Goal: Task Accomplishment & Management: Manage account settings

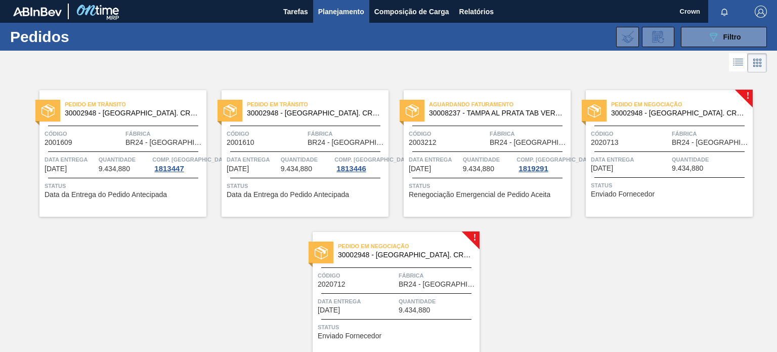
click at [99, 180] on div "Pedido [PERSON_NAME] 30002948 - [GEOGRAPHIC_DATA] AL. CROWN; PRATA; ISE Código …" at bounding box center [122, 153] width 167 height 126
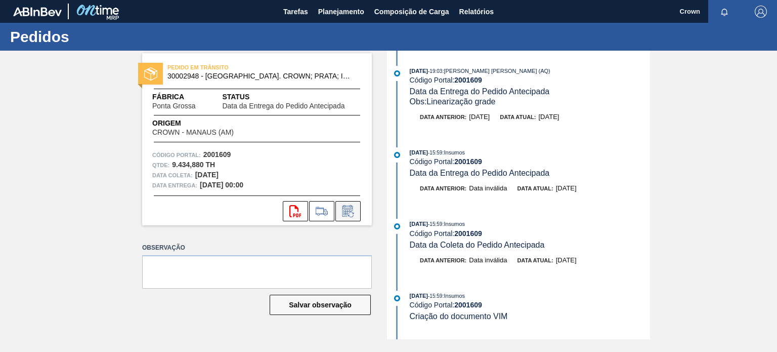
click at [350, 210] on icon at bounding box center [348, 211] width 16 height 12
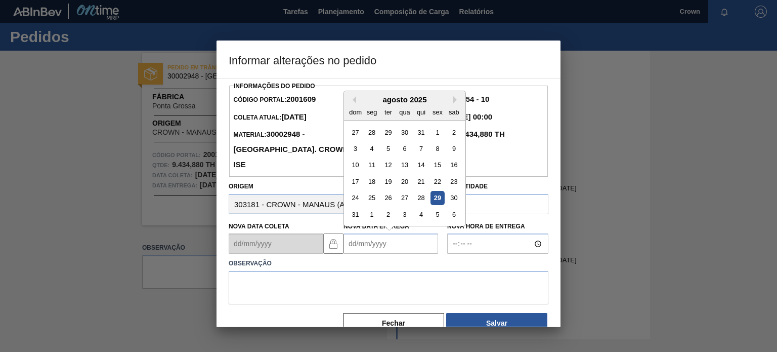
click at [363, 233] on Entrega2001609 "Nova Data Entrega" at bounding box center [391, 243] width 95 height 20
click at [451, 104] on div "dom seg ter qua qui sex sab" at bounding box center [404, 112] width 121 height 16
click at [457, 96] on button "Next Month" at bounding box center [456, 99] width 7 height 7
click at [396, 313] on button "Fechar" at bounding box center [393, 323] width 101 height 20
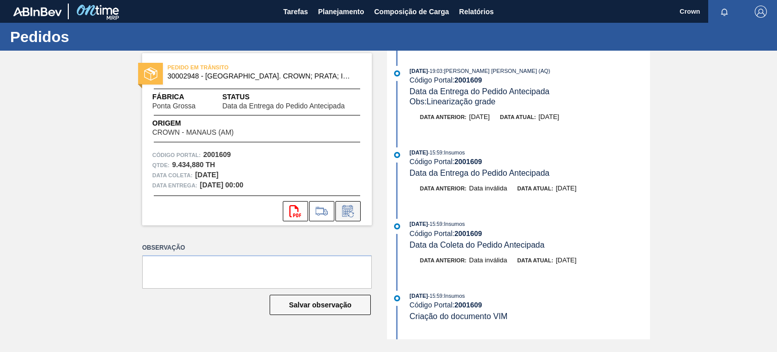
click at [356, 212] on button at bounding box center [347, 211] width 25 height 20
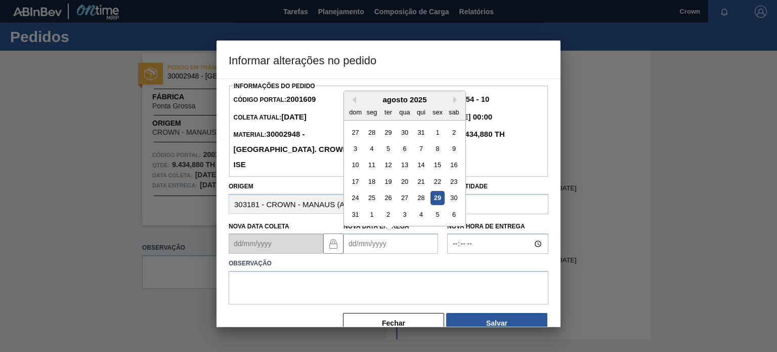
click at [398, 233] on Entrega2001609 "Nova Data Entrega" at bounding box center [391, 243] width 95 height 20
click at [457, 96] on button "Next Month" at bounding box center [456, 99] width 7 height 7
click at [391, 142] on div "9" at bounding box center [388, 149] width 14 height 14
type Entrega2001609 "[DATE]"
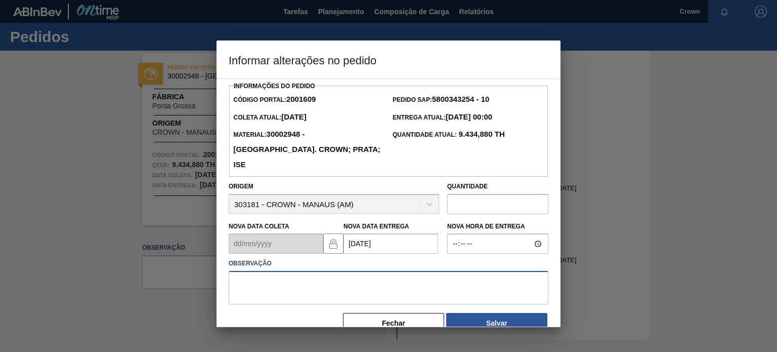
click at [417, 274] on textarea at bounding box center [389, 287] width 320 height 33
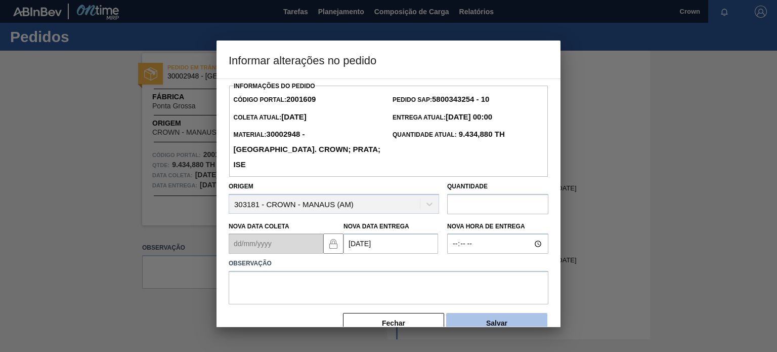
click at [487, 313] on button "Salvar" at bounding box center [496, 323] width 101 height 20
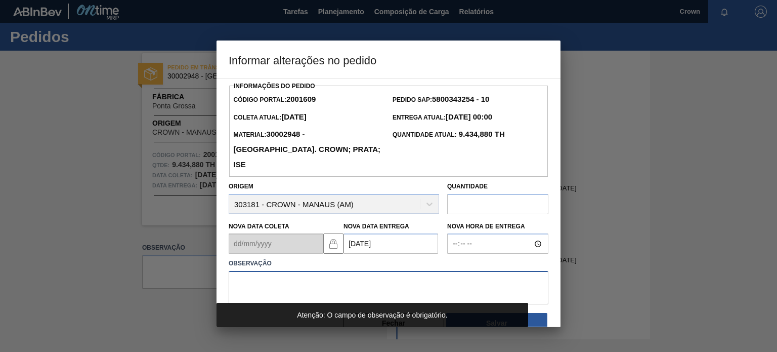
click at [281, 271] on textarea at bounding box center [389, 287] width 320 height 33
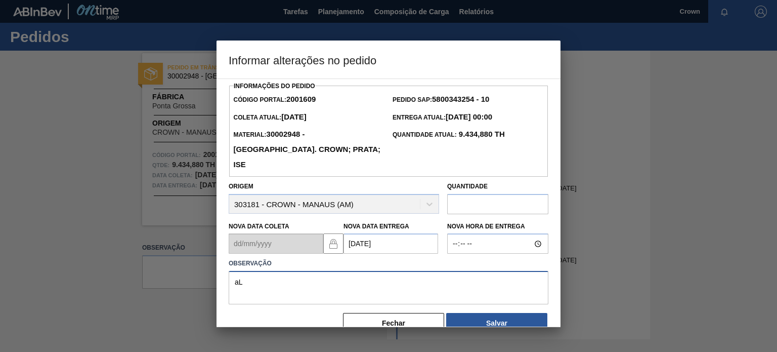
type textarea "a"
click at [251, 271] on textarea "Chefada do navio" at bounding box center [389, 287] width 320 height 33
type textarea "Chegada do navio"
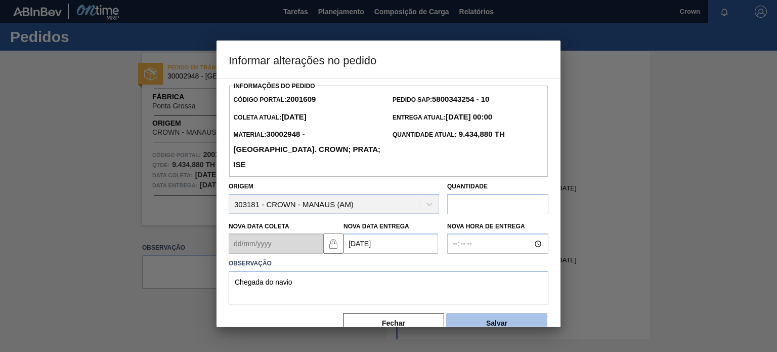
click at [520, 313] on button "Salvar" at bounding box center [496, 323] width 101 height 20
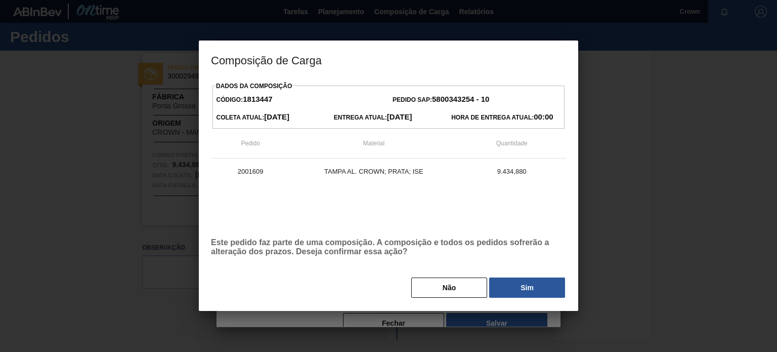
click at [514, 287] on button "Sim" at bounding box center [527, 287] width 76 height 20
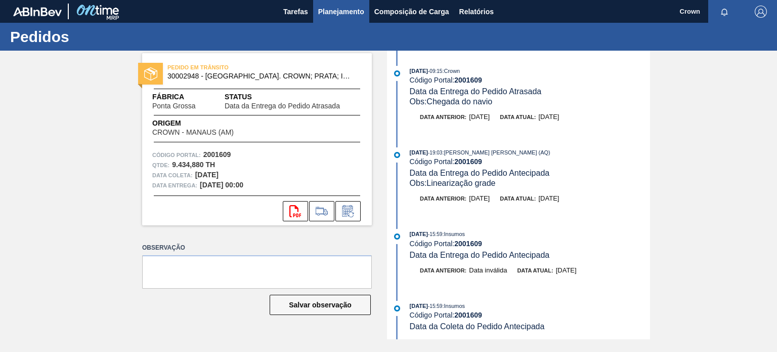
click at [330, 12] on span "Planejamento" at bounding box center [341, 12] width 46 height 12
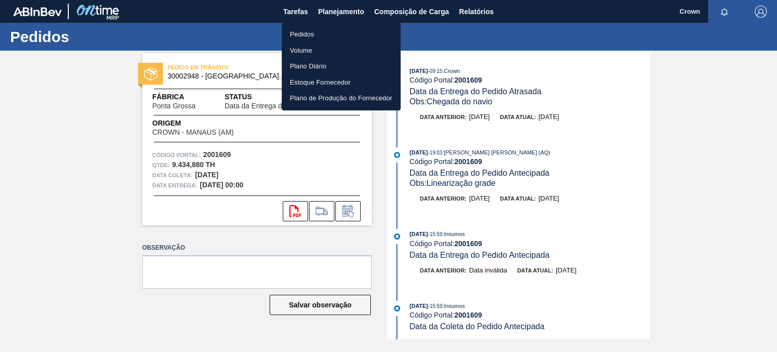
click at [230, 46] on div at bounding box center [388, 176] width 777 height 352
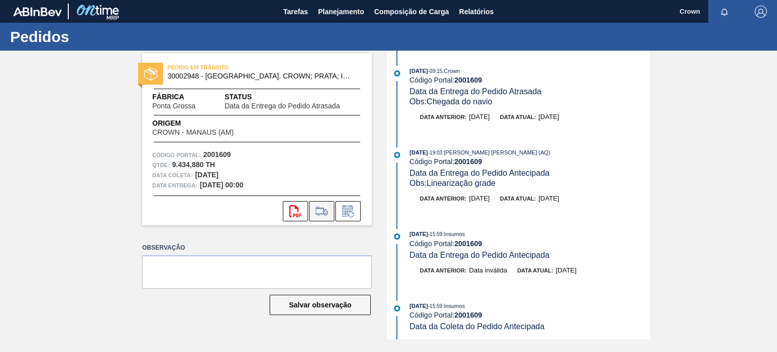
click at [323, 208] on icon at bounding box center [322, 211] width 16 height 12
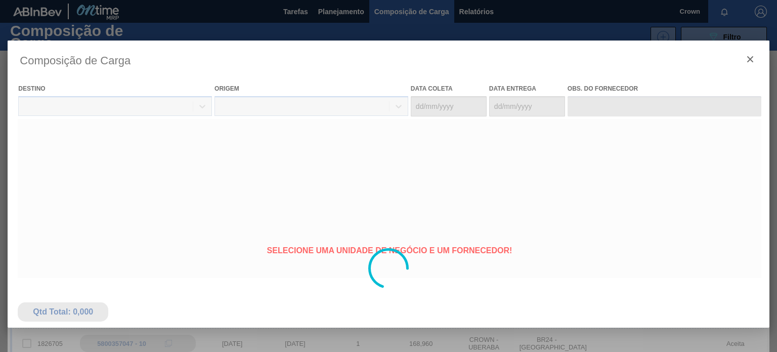
type coleta "[DATE]"
type entrega "[DATE]"
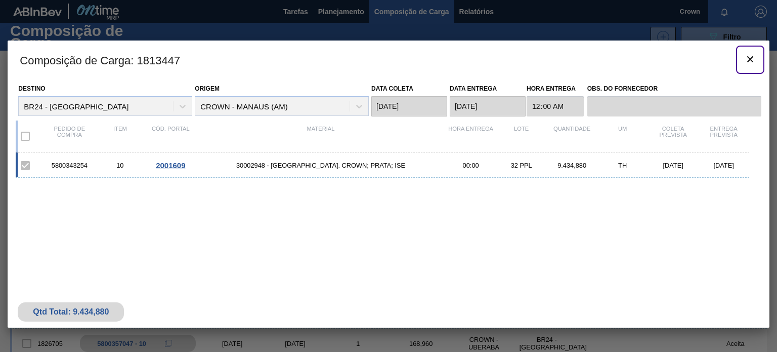
click at [753, 59] on icon "botão de ícone" at bounding box center [750, 59] width 12 height 12
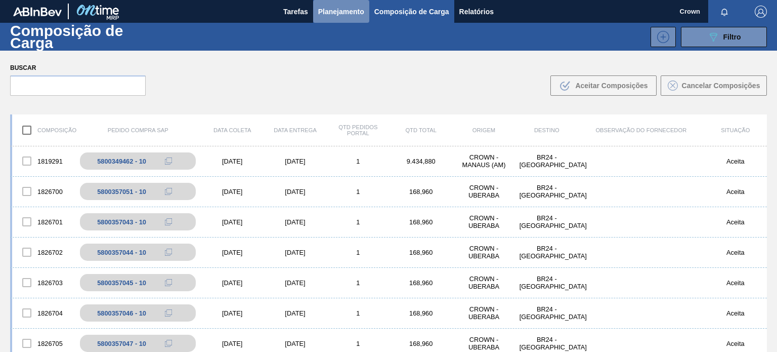
click at [332, 11] on span "Planejamento" at bounding box center [341, 12] width 46 height 12
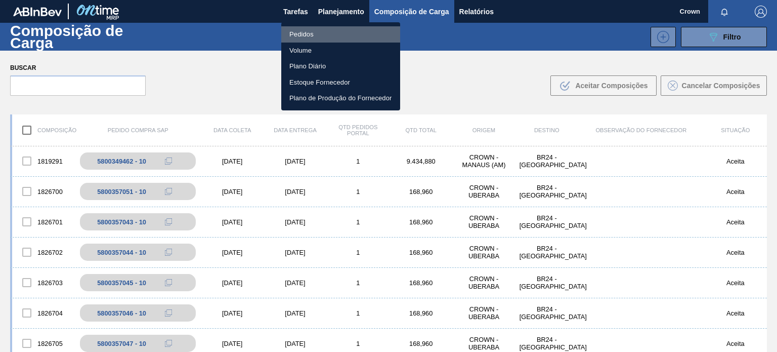
click at [320, 34] on li "Pedidos" at bounding box center [340, 34] width 119 height 16
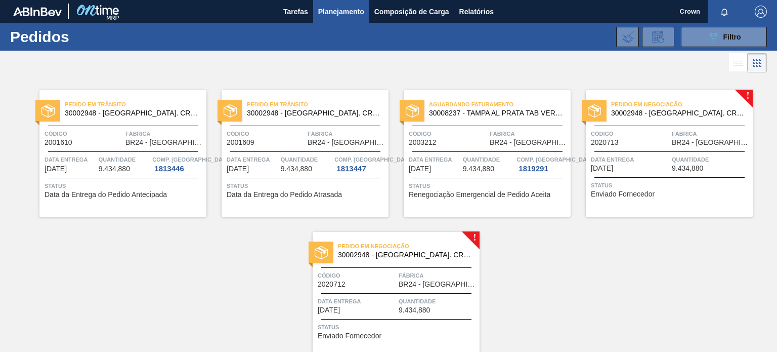
click at [268, 165] on div "Data entrega [DATE]" at bounding box center [253, 163] width 52 height 18
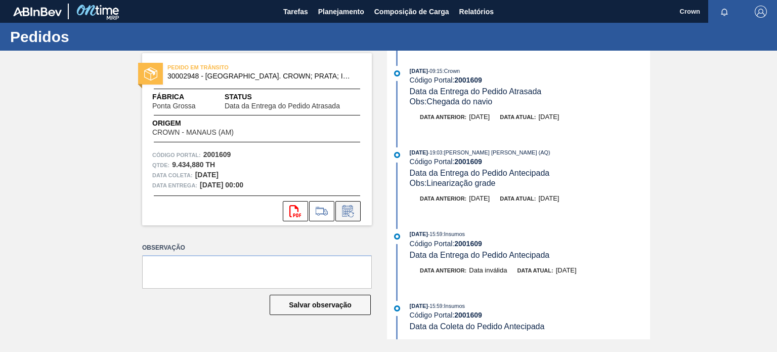
click at [351, 211] on icon at bounding box center [351, 214] width 6 height 6
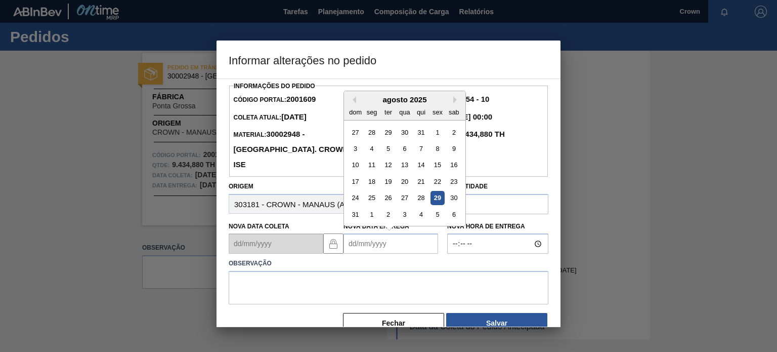
click at [369, 233] on Entrega2001609 "Nova Data Entrega" at bounding box center [391, 243] width 95 height 20
click at [455, 96] on button "Next Month" at bounding box center [456, 99] width 7 height 7
click at [408, 142] on div "10" at bounding box center [405, 149] width 14 height 14
type Entrega2001609 "[DATE]"
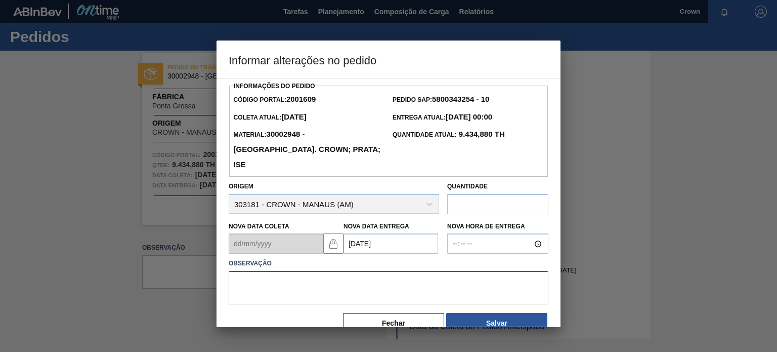
click at [441, 271] on textarea at bounding box center [389, 287] width 320 height 33
type textarea "c"
type textarea "Chegada do navio"
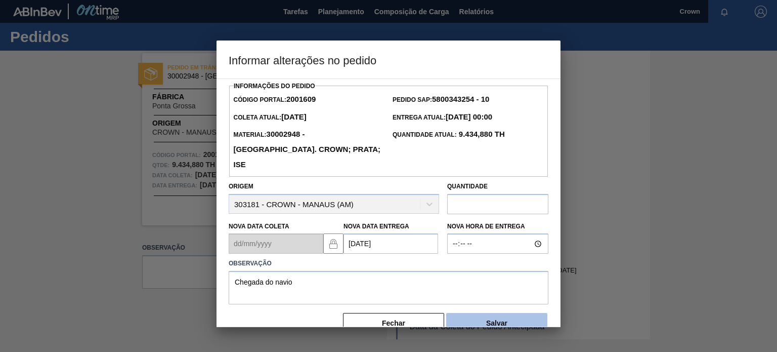
click at [496, 314] on button "Salvar" at bounding box center [496, 323] width 101 height 20
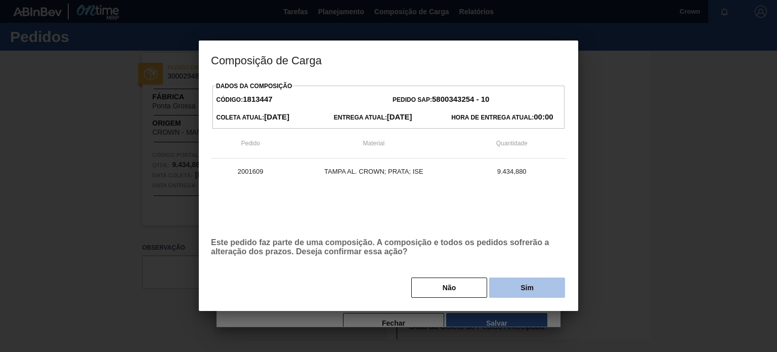
click at [516, 292] on button "Sim" at bounding box center [527, 287] width 76 height 20
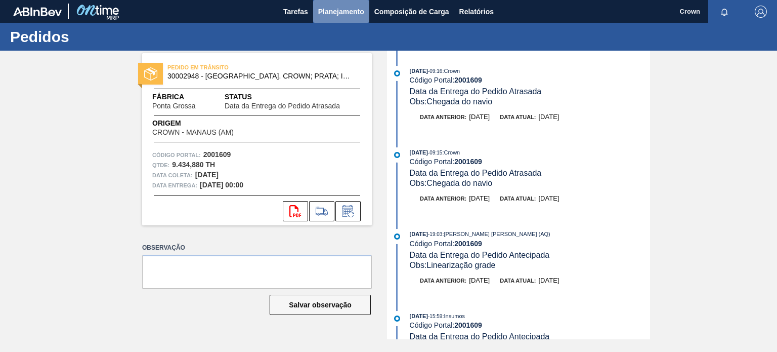
click at [339, 11] on span "Planejamento" at bounding box center [341, 12] width 46 height 12
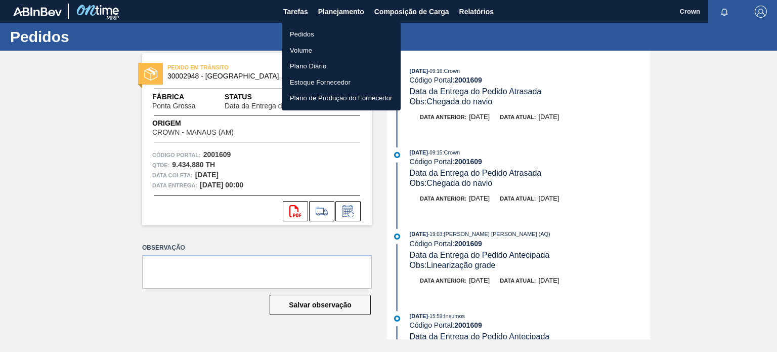
click at [309, 34] on li "Pedidos" at bounding box center [341, 34] width 119 height 16
